Goal: Task Accomplishment & Management: Use online tool/utility

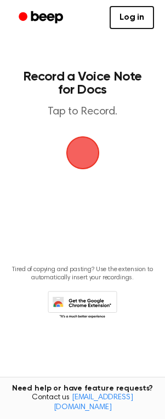
click at [81, 156] on span "button" at bounding box center [82, 152] width 45 height 45
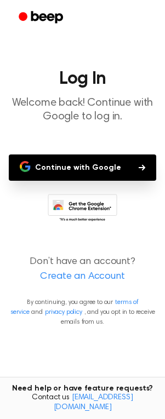
click at [87, 173] on button "Continue with Google" at bounding box center [82, 167] width 147 height 26
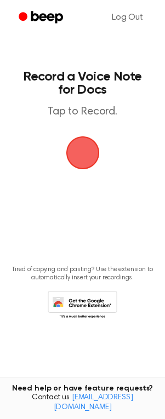
click at [76, 153] on span "button" at bounding box center [82, 152] width 37 height 37
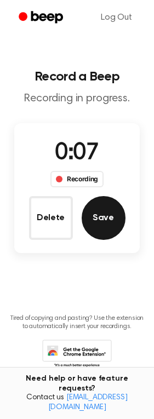
click at [98, 205] on button "Save" at bounding box center [104, 218] width 44 height 44
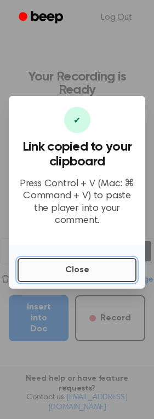
click at [99, 267] on button "Close" at bounding box center [77, 270] width 119 height 24
